Goal: Information Seeking & Learning: Learn about a topic

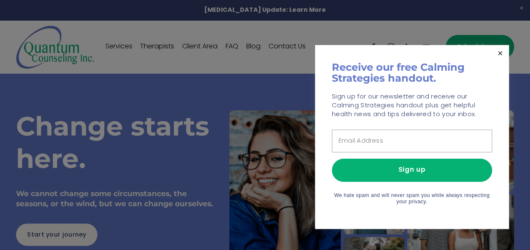
click at [500, 60] on link "Close" at bounding box center [500, 53] width 15 height 15
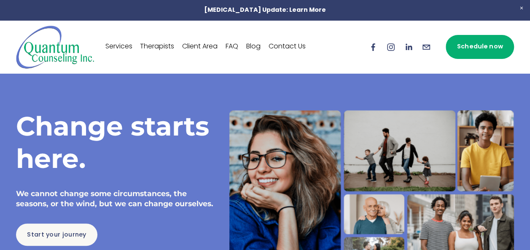
click at [123, 46] on link "Services" at bounding box center [118, 46] width 27 height 13
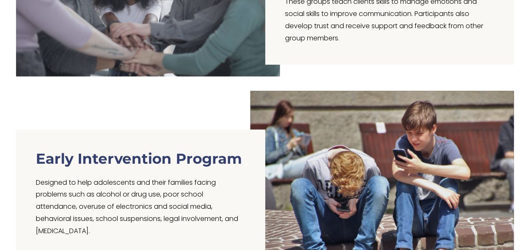
scroll to position [1060, 0]
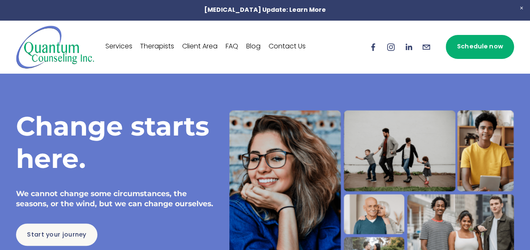
click at [132, 40] on link "Services" at bounding box center [118, 46] width 27 height 13
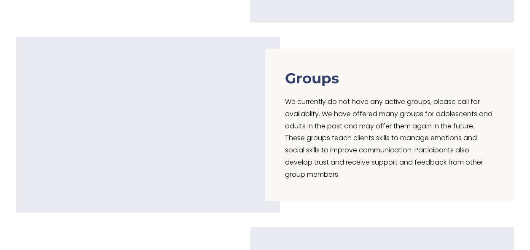
scroll to position [941, 0]
